Goal: Task Accomplishment & Management: Complete application form

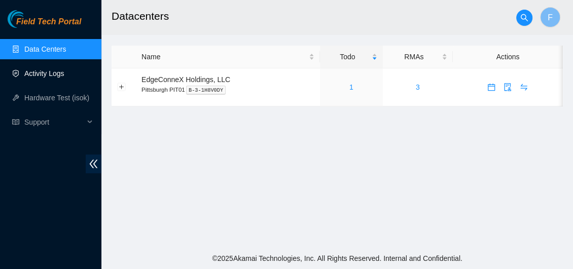
click at [51, 73] on link "Activity Logs" at bounding box center [44, 73] width 40 height 8
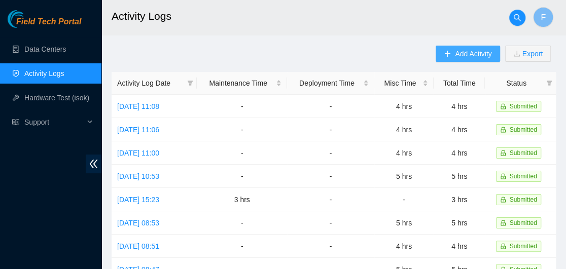
click at [455, 54] on span "Add Activity" at bounding box center [473, 53] width 36 height 11
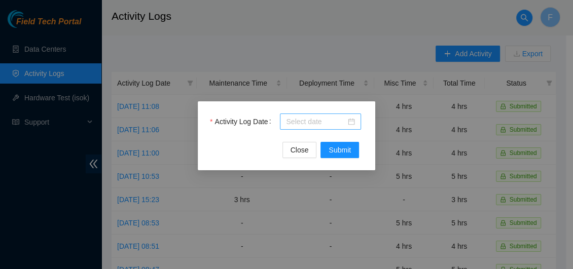
click at [351, 121] on div at bounding box center [320, 121] width 69 height 11
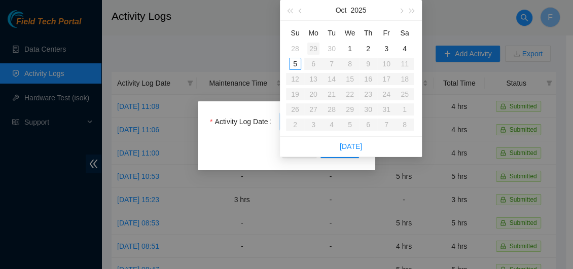
type input "[DATE]"
click at [298, 14] on button "button" at bounding box center [300, 10] width 11 height 20
type input "[DATE]"
click at [314, 109] on div "29" at bounding box center [313, 109] width 12 height 12
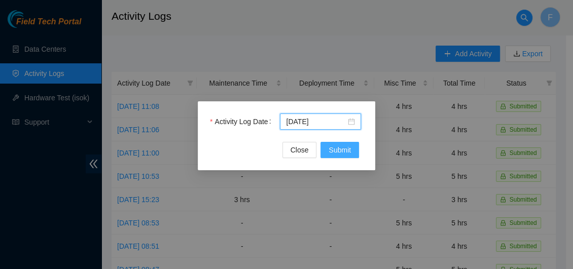
click at [333, 150] on span "Submit" at bounding box center [339, 149] width 22 height 11
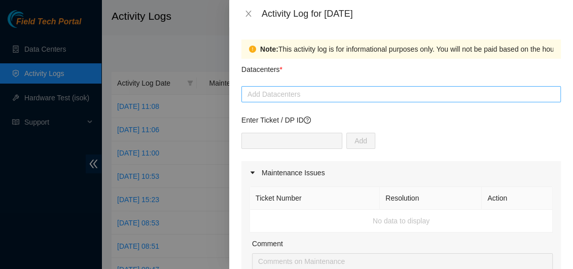
click at [309, 96] on div at bounding box center [401, 94] width 314 height 12
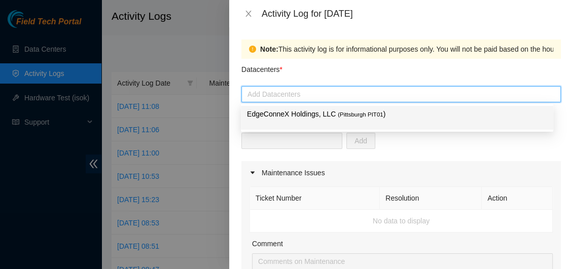
click at [308, 110] on p "EdgeConneX Holdings, LLC ( [GEOGRAPHIC_DATA] PIT01 )" at bounding box center [397, 114] width 300 height 12
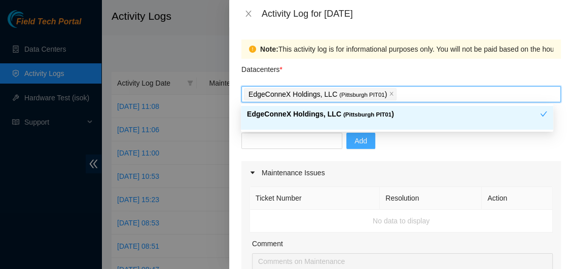
click at [359, 140] on span "Add" at bounding box center [360, 140] width 13 height 11
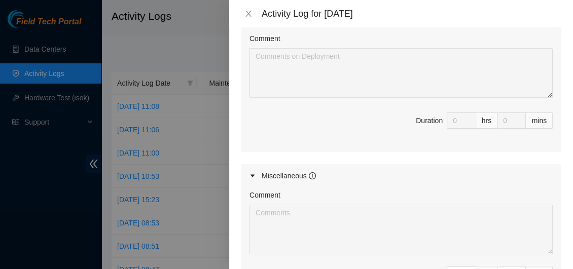
scroll to position [558, 0]
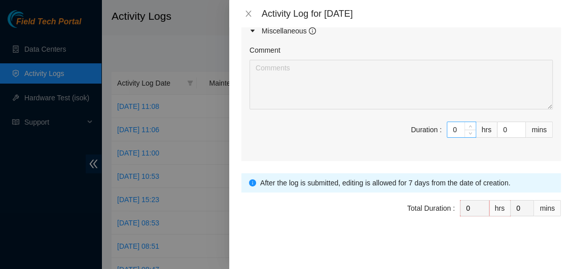
click at [452, 126] on input "0" at bounding box center [461, 129] width 28 height 15
type input "6"
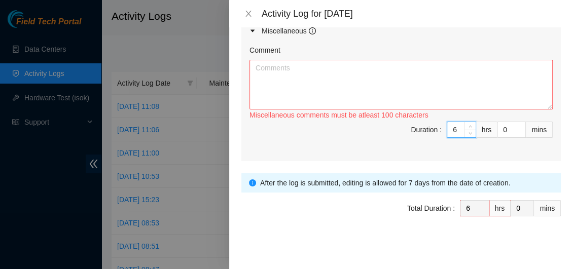
type input "6"
click at [301, 73] on textarea "Comment" at bounding box center [400, 85] width 303 height 50
